Goal: Task Accomplishment & Management: Manage account settings

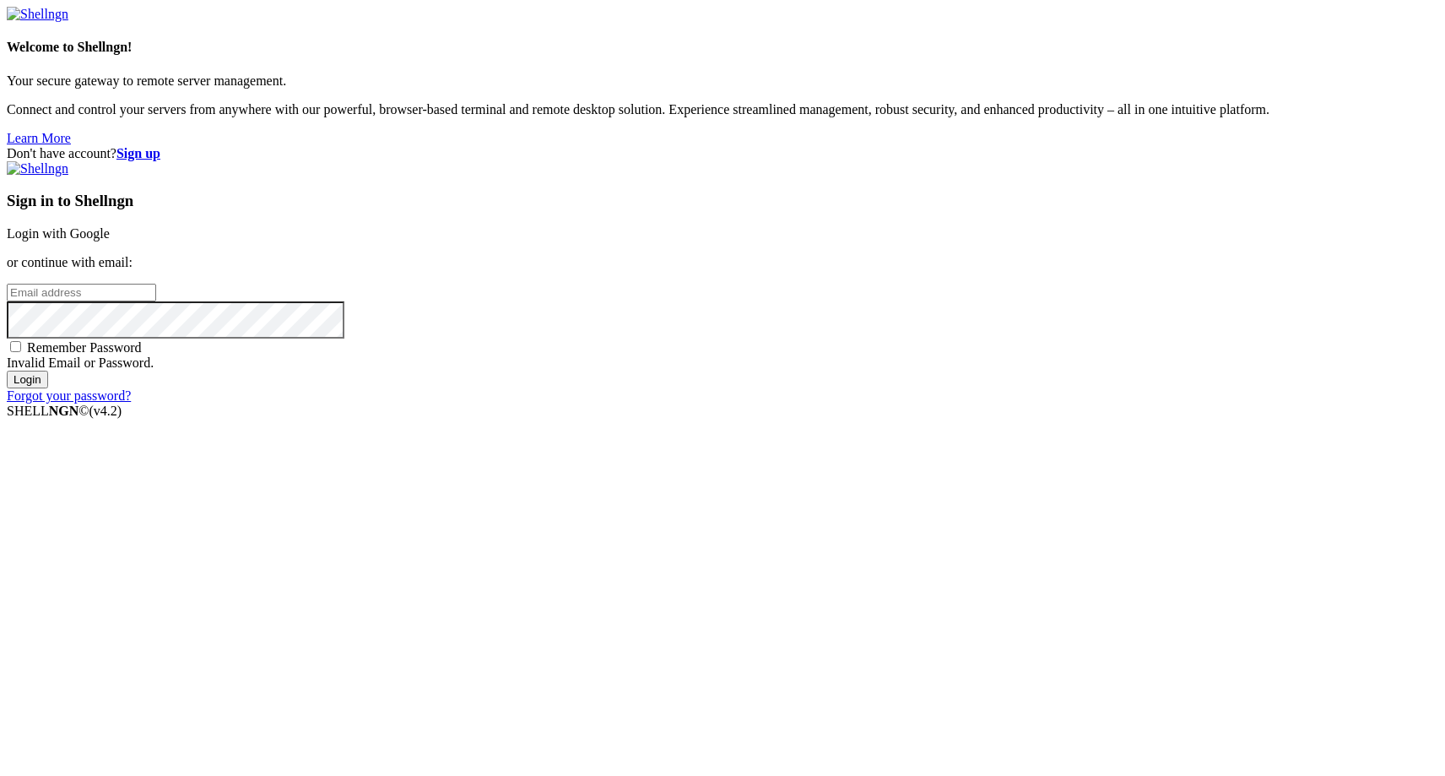
click at [110, 241] on link "Login with Google" at bounding box center [58, 233] width 103 height 14
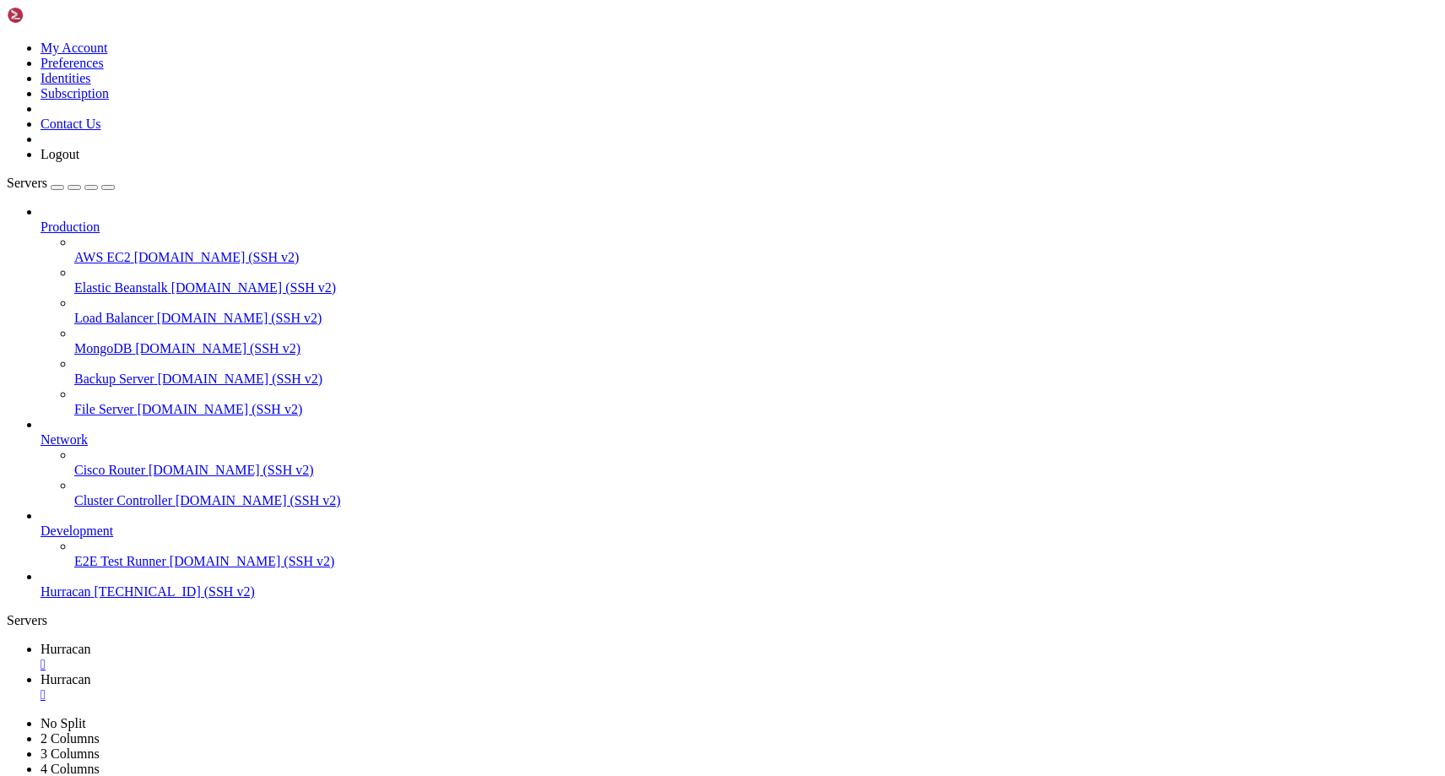
scroll to position [81826, 0]
click at [7, 41] on icon at bounding box center [7, 41] width 0 height 0
click at [79, 161] on link "Logout" at bounding box center [60, 154] width 39 height 14
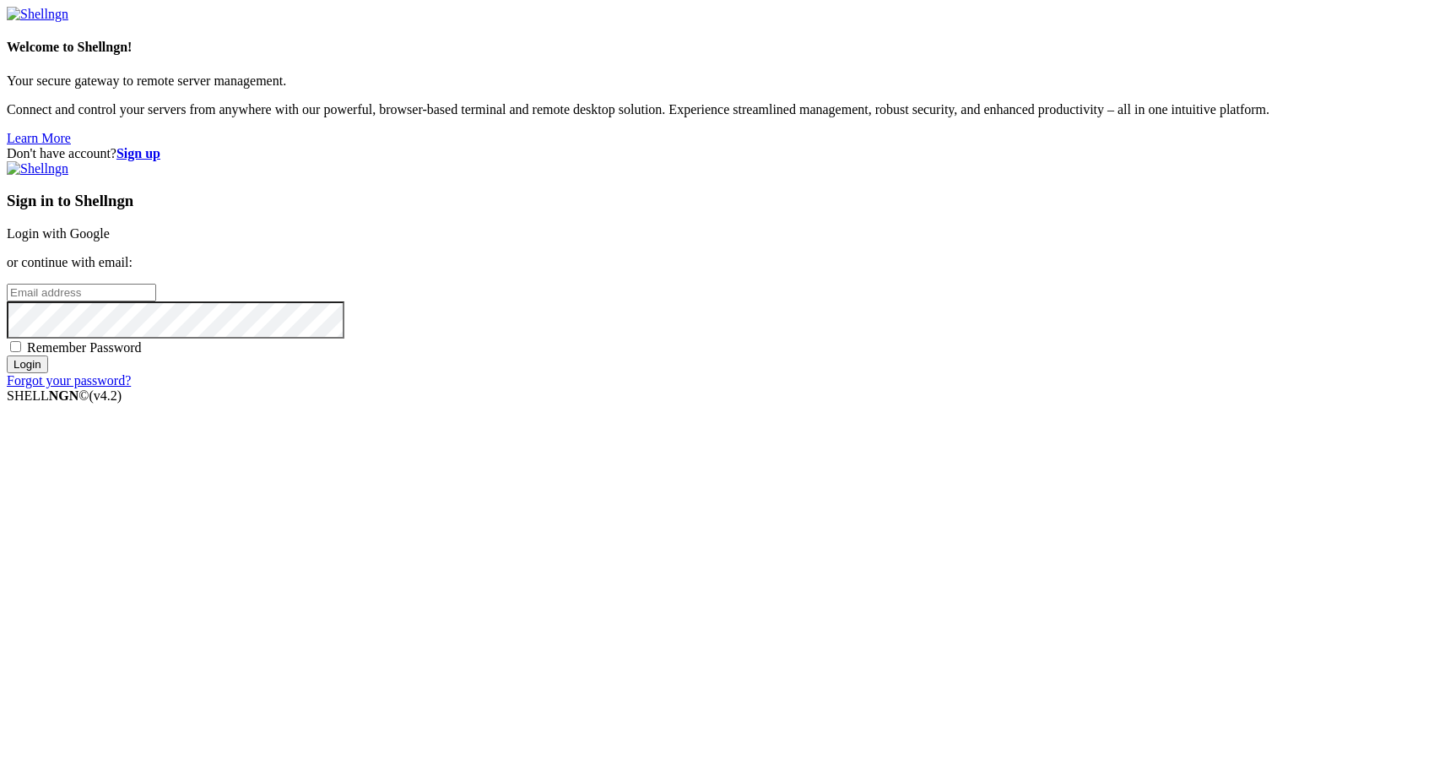
click at [156, 301] on input "email" at bounding box center [81, 293] width 149 height 18
click at [110, 241] on link "Login with Google" at bounding box center [58, 233] width 103 height 14
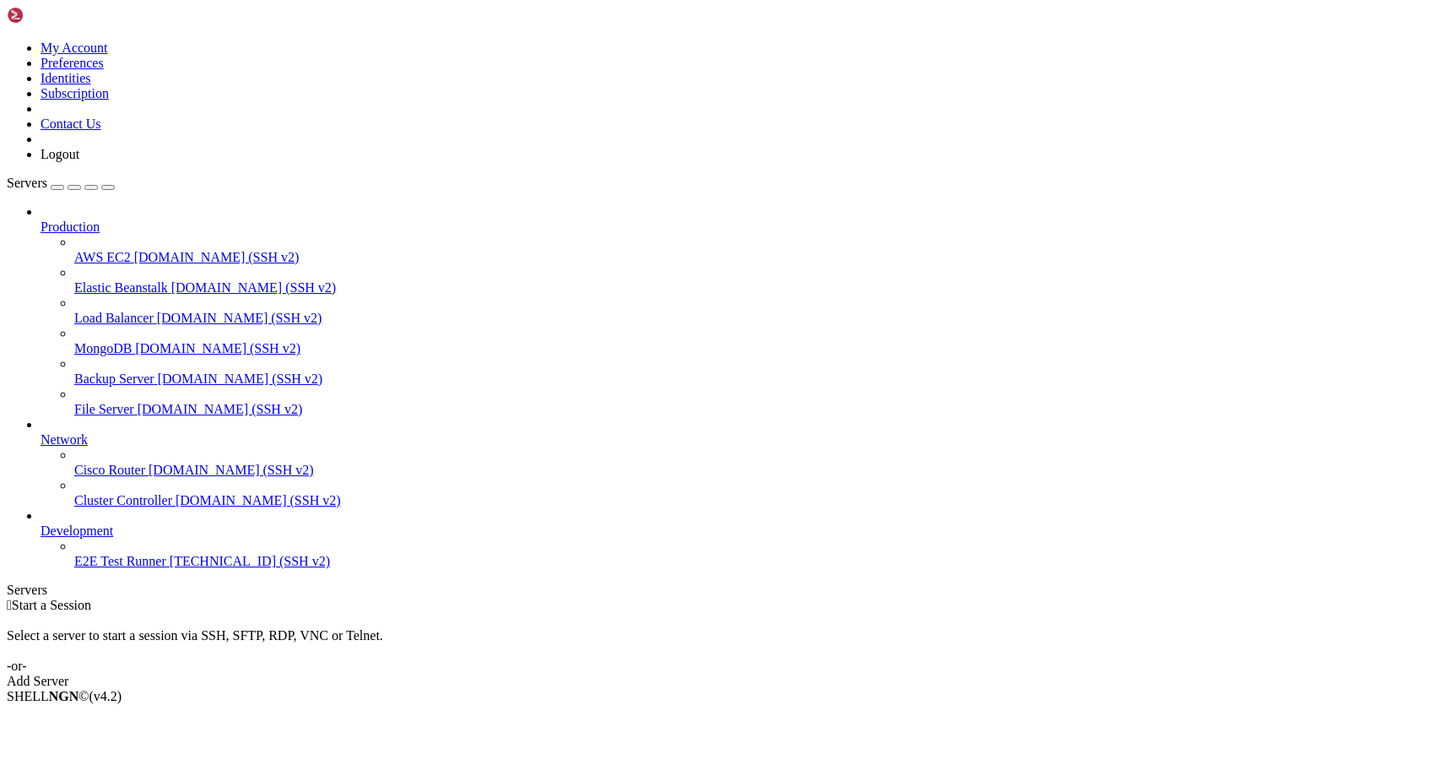
click at [7, 41] on icon at bounding box center [7, 41] width 0 height 0
click at [115, 569] on link "E2E Test Runner 193.181.212.129 (SSH v2)" at bounding box center [756, 561] width 1364 height 15
click at [170, 568] on span "[TECHNICAL_ID] (SSH v2)" at bounding box center [250, 561] width 160 height 14
click at [7, 41] on link at bounding box center [7, 41] width 0 height 0
click at [108, 55] on link "My Account" at bounding box center [75, 48] width 68 height 14
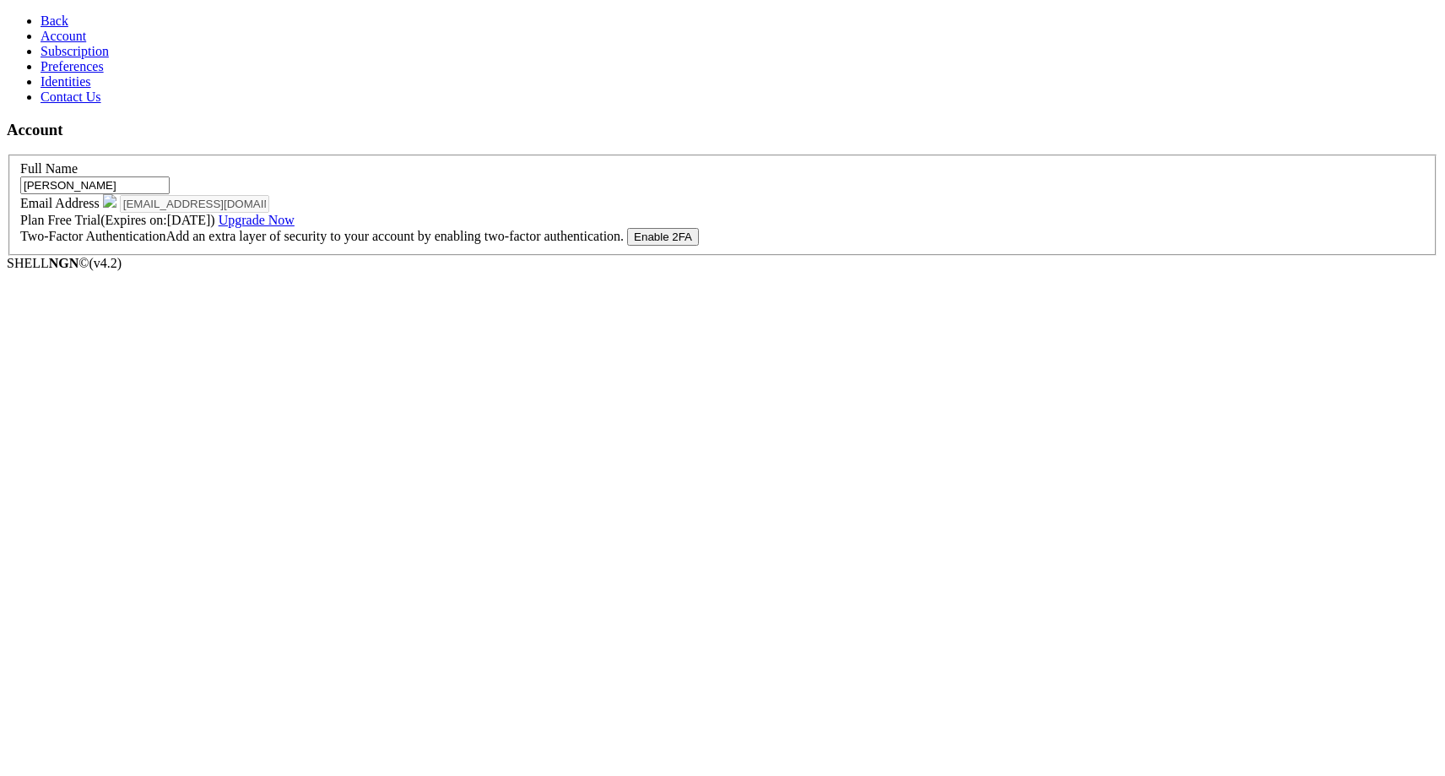
click at [41, 24] on span "Back" at bounding box center [55, 21] width 28 height 14
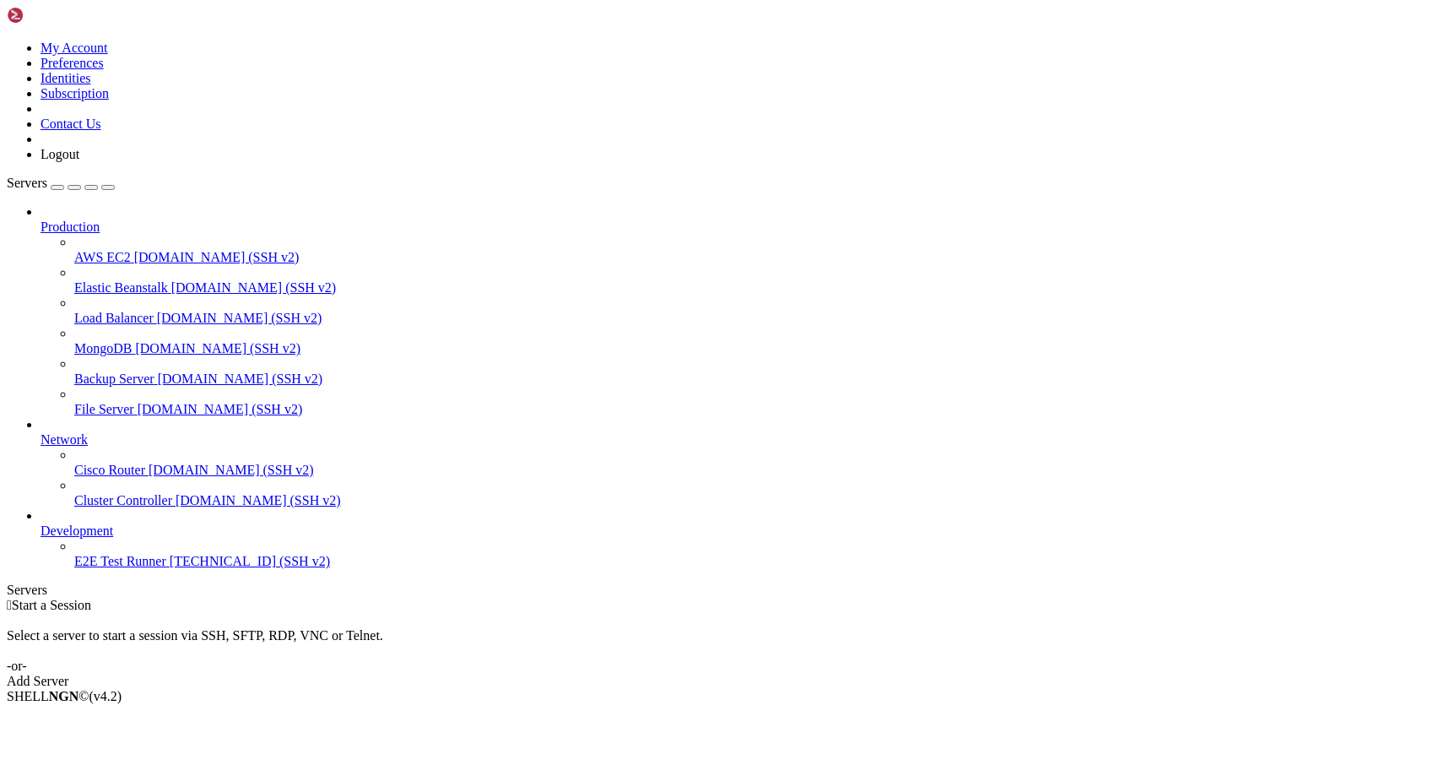
click at [7, 41] on link at bounding box center [7, 41] width 0 height 0
click at [79, 161] on link "Logout" at bounding box center [60, 154] width 39 height 14
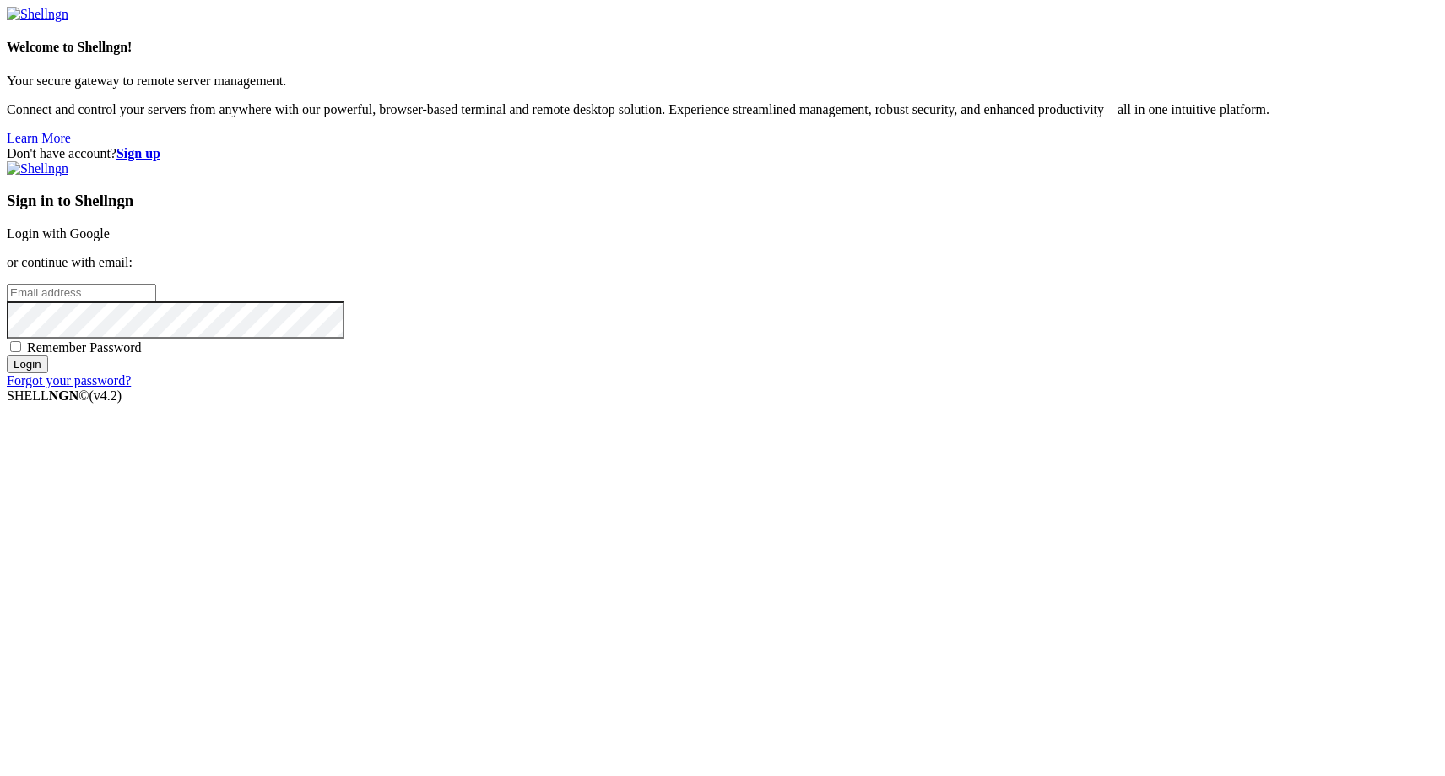
click at [110, 241] on link "Login with Google" at bounding box center [58, 233] width 103 height 14
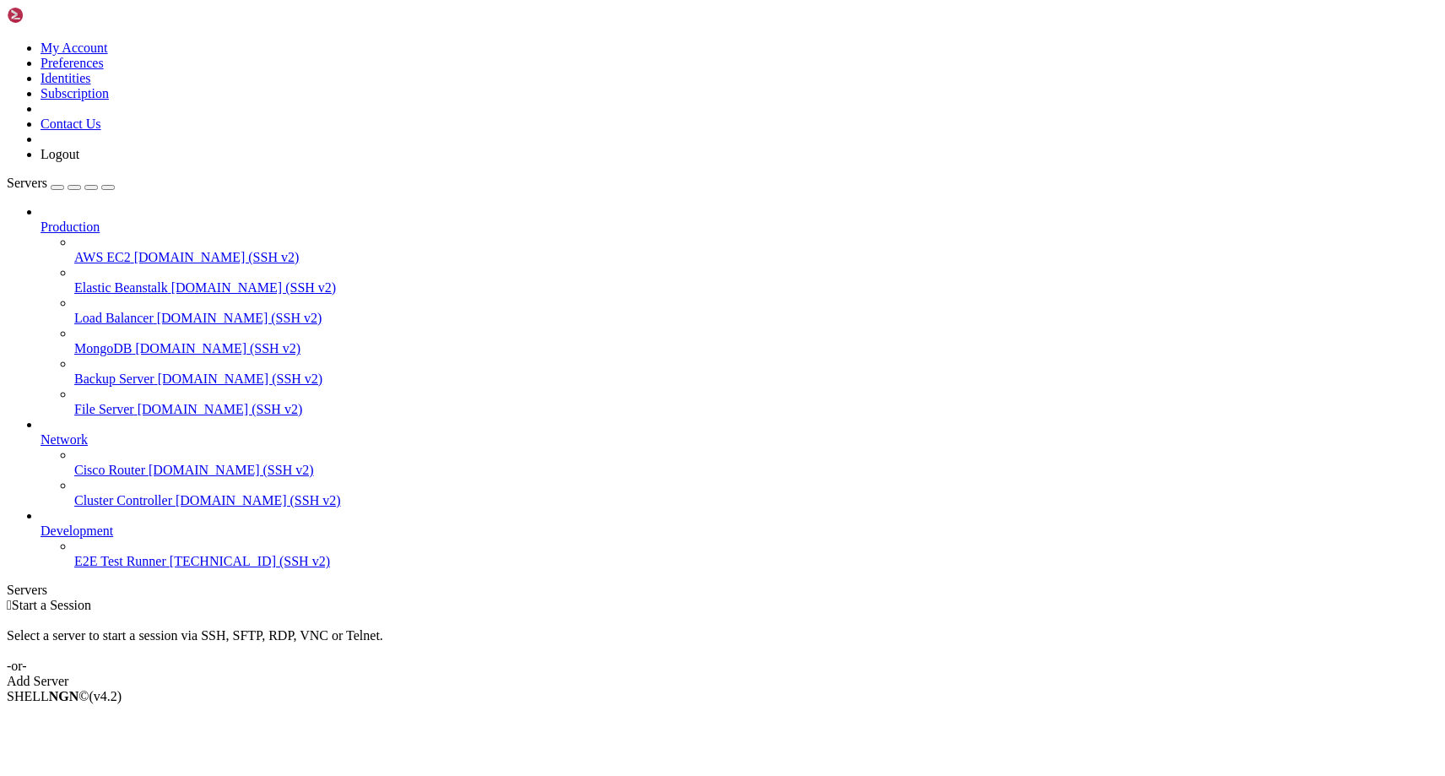
click at [7, 41] on icon at bounding box center [7, 41] width 0 height 0
click at [79, 161] on link "Logout" at bounding box center [60, 154] width 39 height 14
